Goal: Task Accomplishment & Management: Use online tool/utility

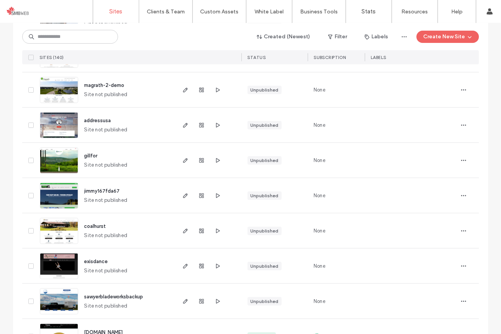
scroll to position [1031, 0]
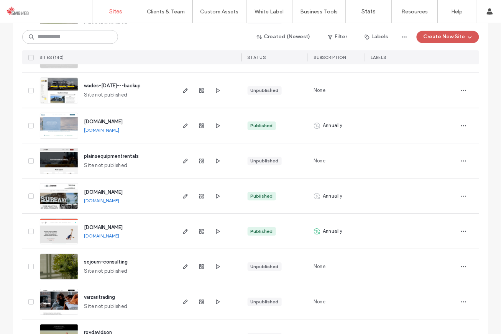
click at [430, 38] on button "Create New Site" at bounding box center [448, 37] width 63 height 12
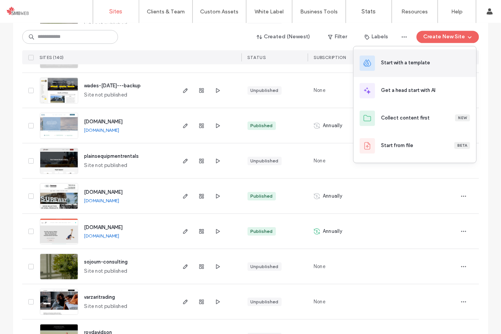
click at [404, 69] on div "Start with a template" at bounding box center [415, 63] width 123 height 28
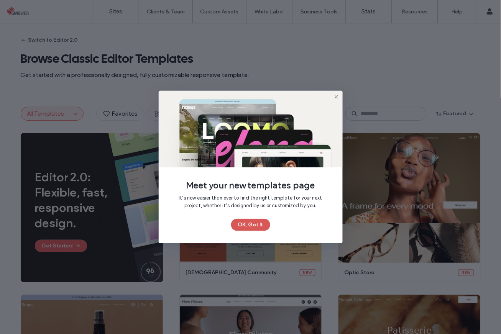
click at [256, 223] on button "OK, Got It" at bounding box center [250, 225] width 39 height 12
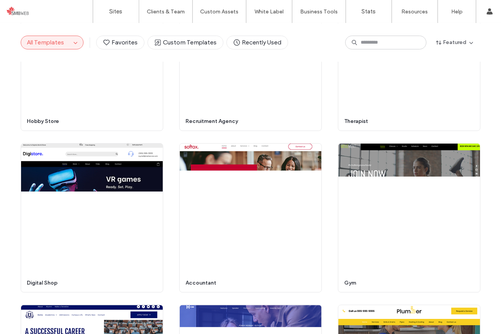
scroll to position [1584, 0]
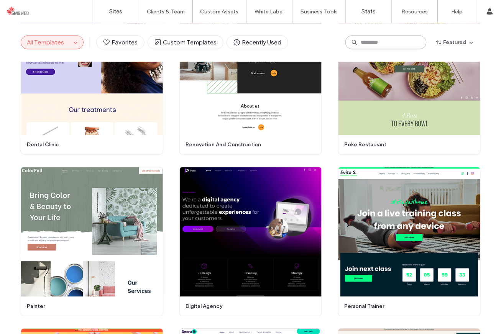
click at [367, 45] on input at bounding box center [385, 43] width 81 height 14
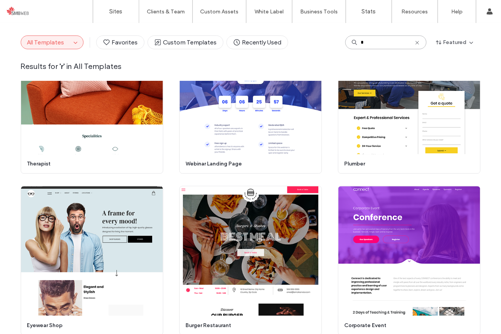
scroll to position [0, 0]
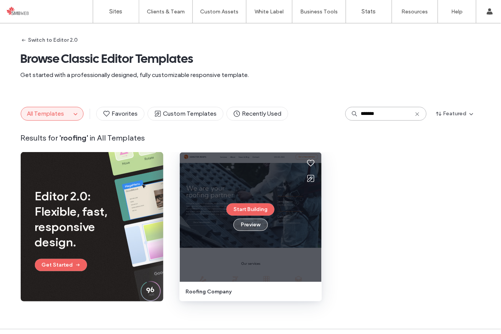
type input "*******"
click at [253, 228] on button "Preview" at bounding box center [251, 225] width 35 height 12
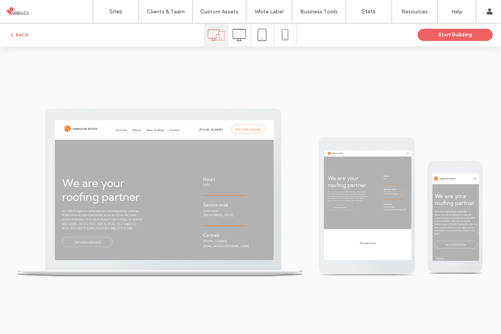
click at [20, 35] on button "BACK" at bounding box center [19, 34] width 20 height 9
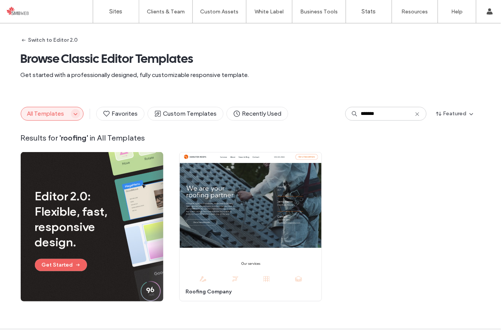
click at [71, 113] on span "button" at bounding box center [75, 113] width 9 height 9
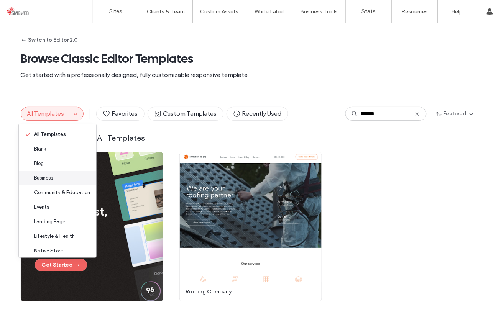
click at [59, 179] on div "Business" at bounding box center [57, 178] width 77 height 15
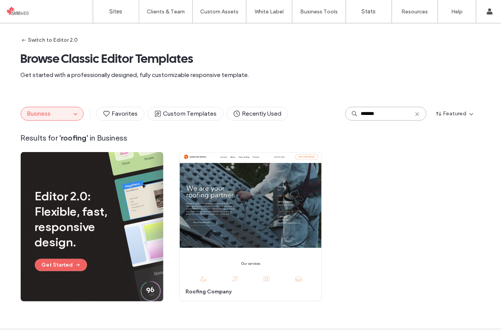
click at [421, 113] on input "*******" at bounding box center [385, 114] width 81 height 14
click at [415, 114] on icon at bounding box center [418, 114] width 6 height 6
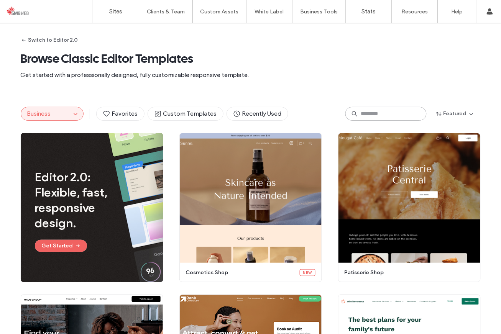
drag, startPoint x: 392, startPoint y: 114, endPoint x: 291, endPoint y: 109, distance: 101.3
click at [292, 109] on div "Business Favorites Custom Templates Recently Used Featured" at bounding box center [251, 114] width 460 height 14
click at [53, 111] on button "Business" at bounding box center [46, 113] width 50 height 13
click at [72, 116] on icon "button" at bounding box center [75, 114] width 6 height 6
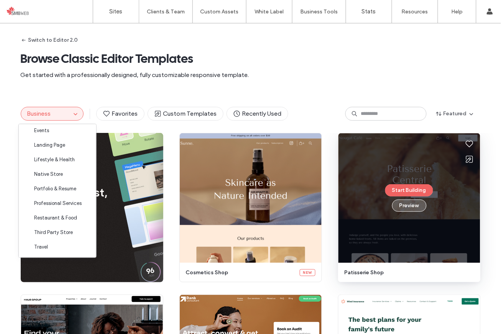
click at [415, 204] on button "Preview" at bounding box center [409, 206] width 35 height 12
